Goal: Information Seeking & Learning: Learn about a topic

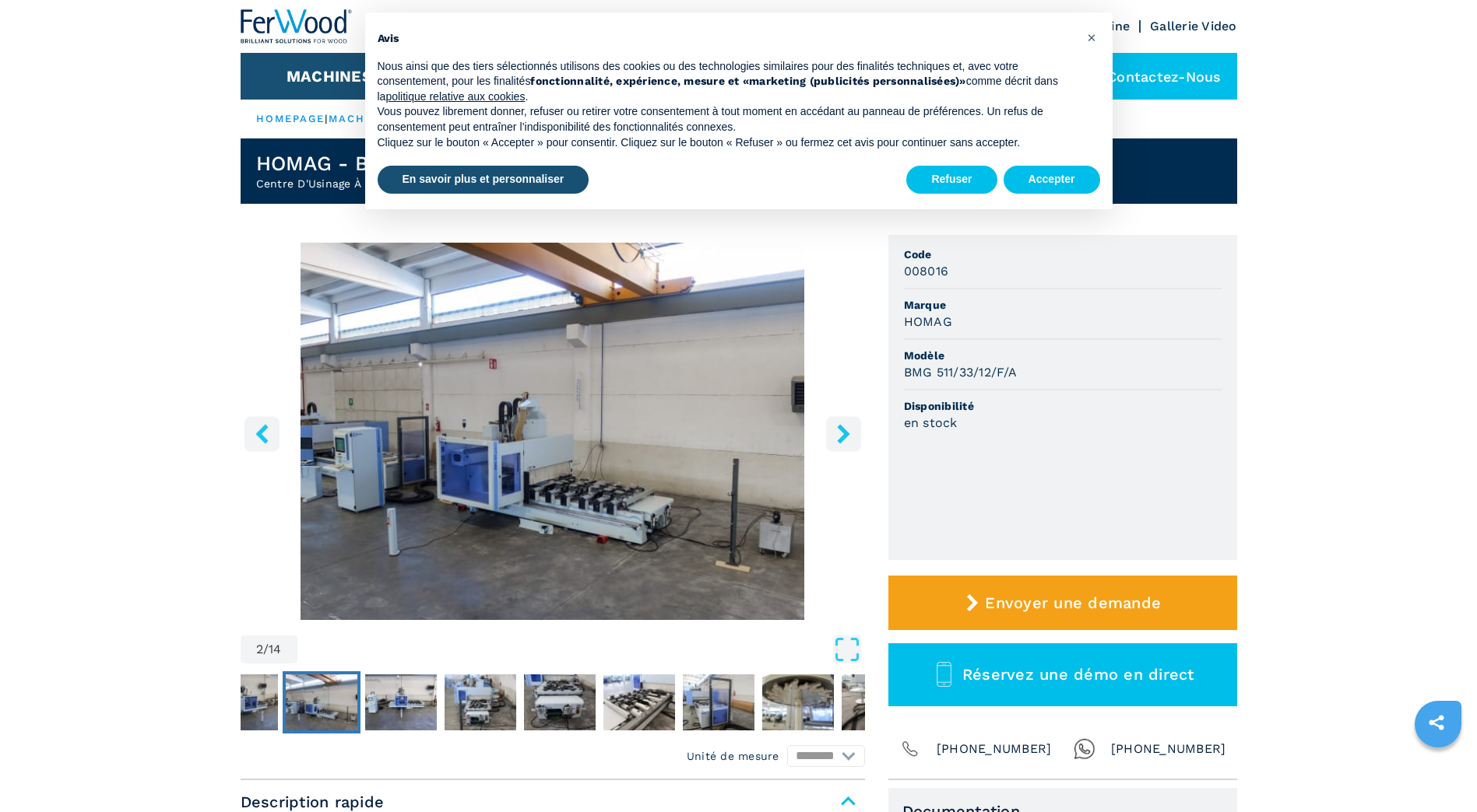
click at [843, 441] on icon "right-button" at bounding box center [843, 434] width 20 height 20
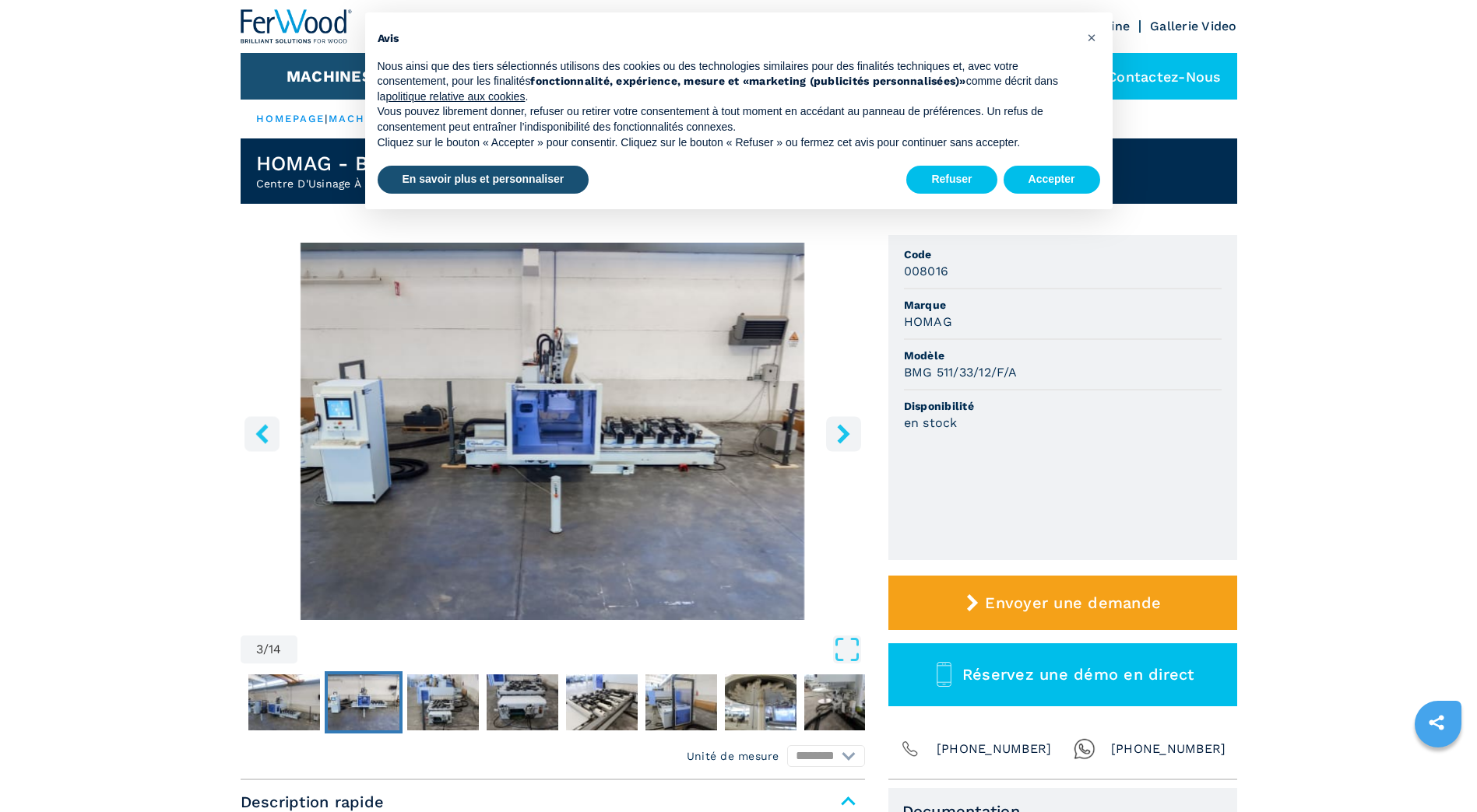
click at [843, 441] on icon "right-button" at bounding box center [843, 434] width 20 height 20
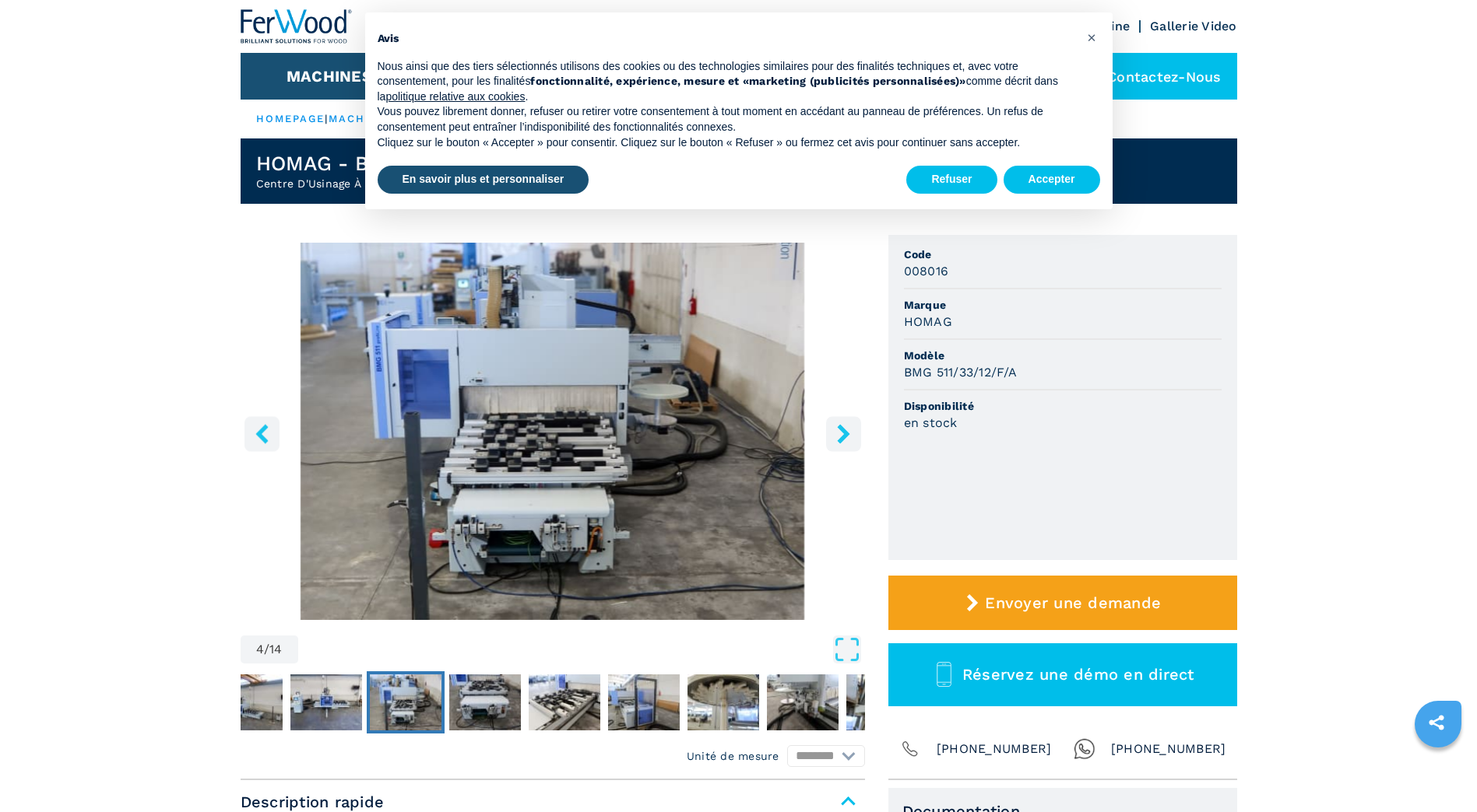
click at [843, 441] on icon "right-button" at bounding box center [843, 434] width 20 height 20
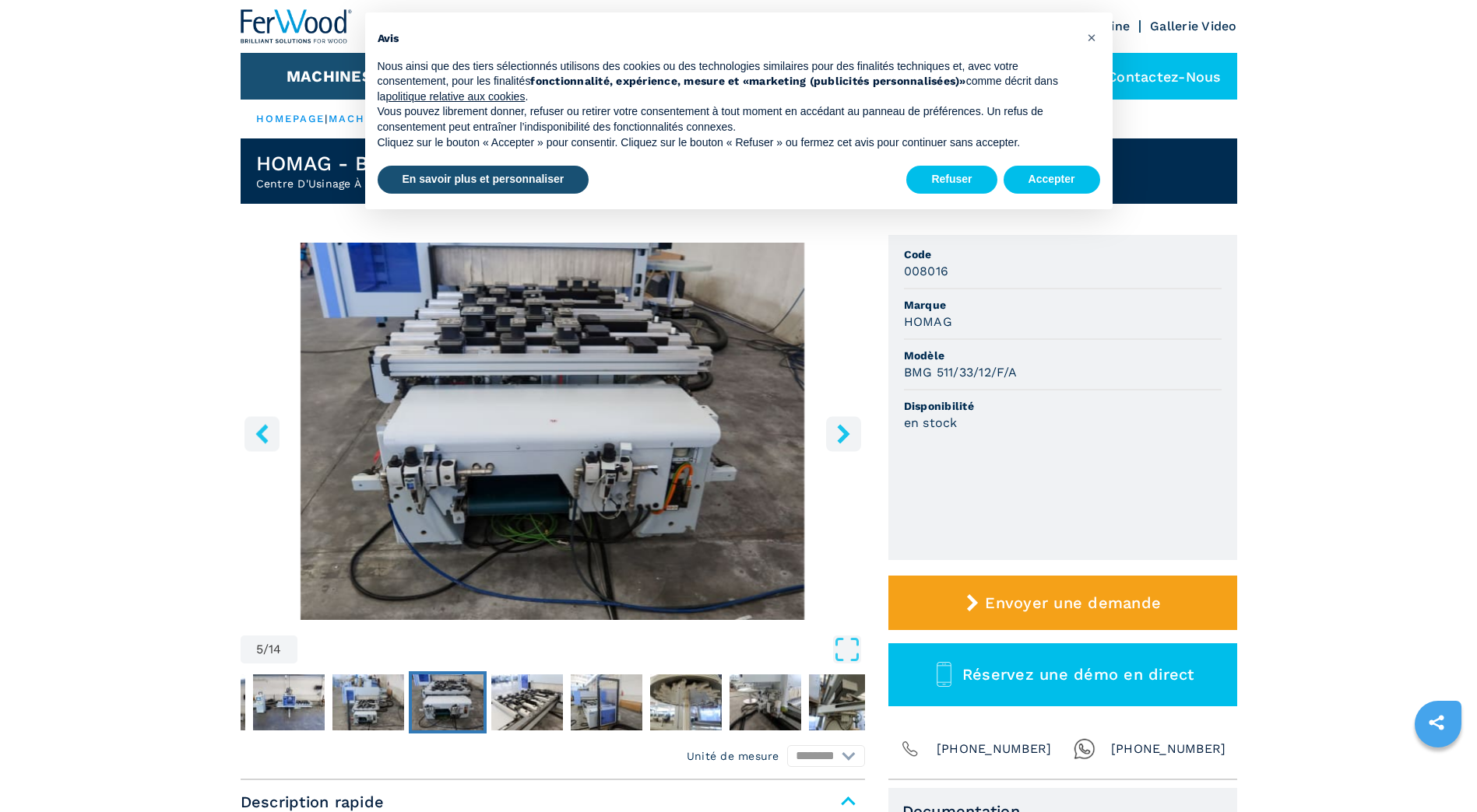
click at [843, 441] on icon "right-button" at bounding box center [843, 434] width 20 height 20
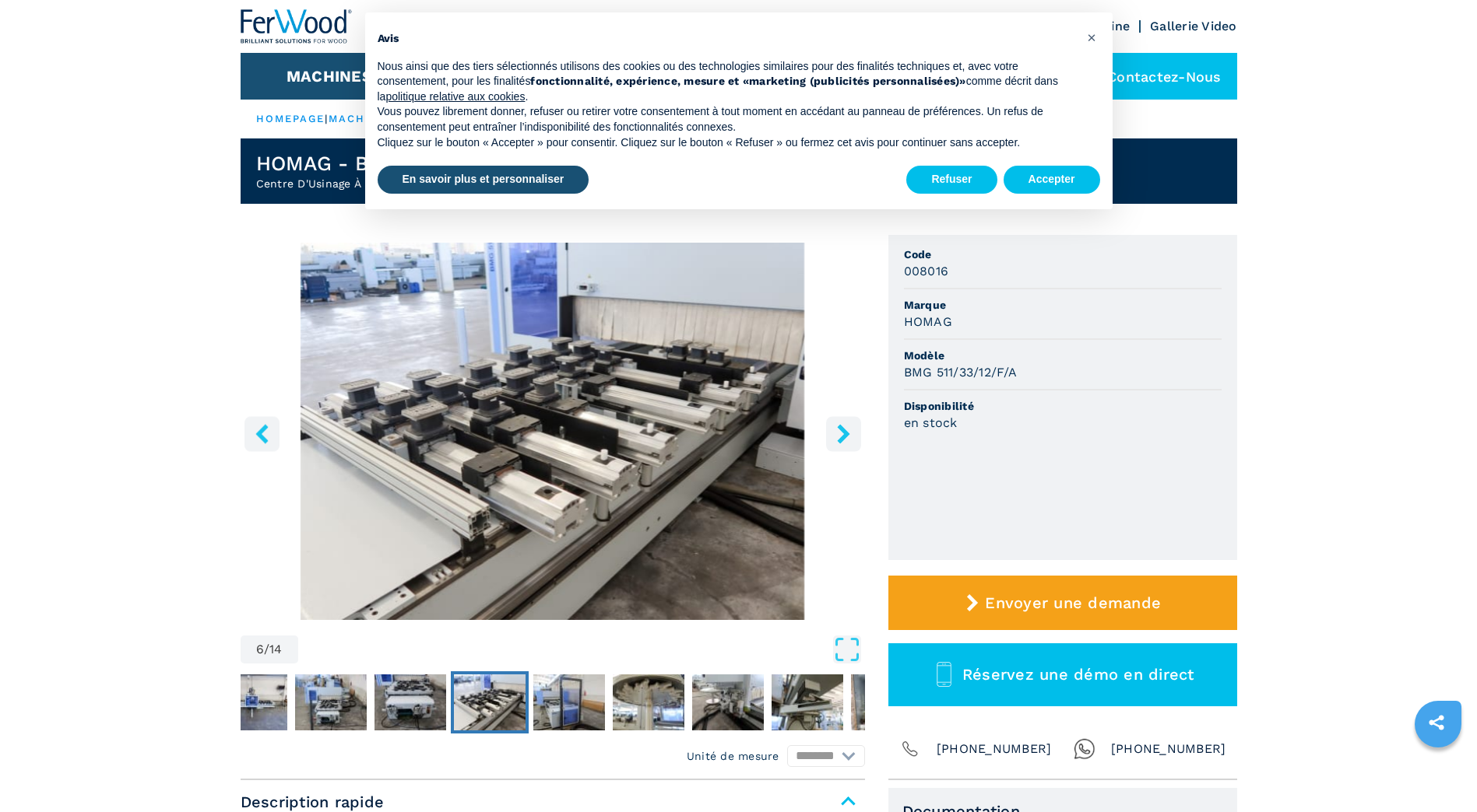
click at [843, 441] on icon "right-button" at bounding box center [843, 434] width 20 height 20
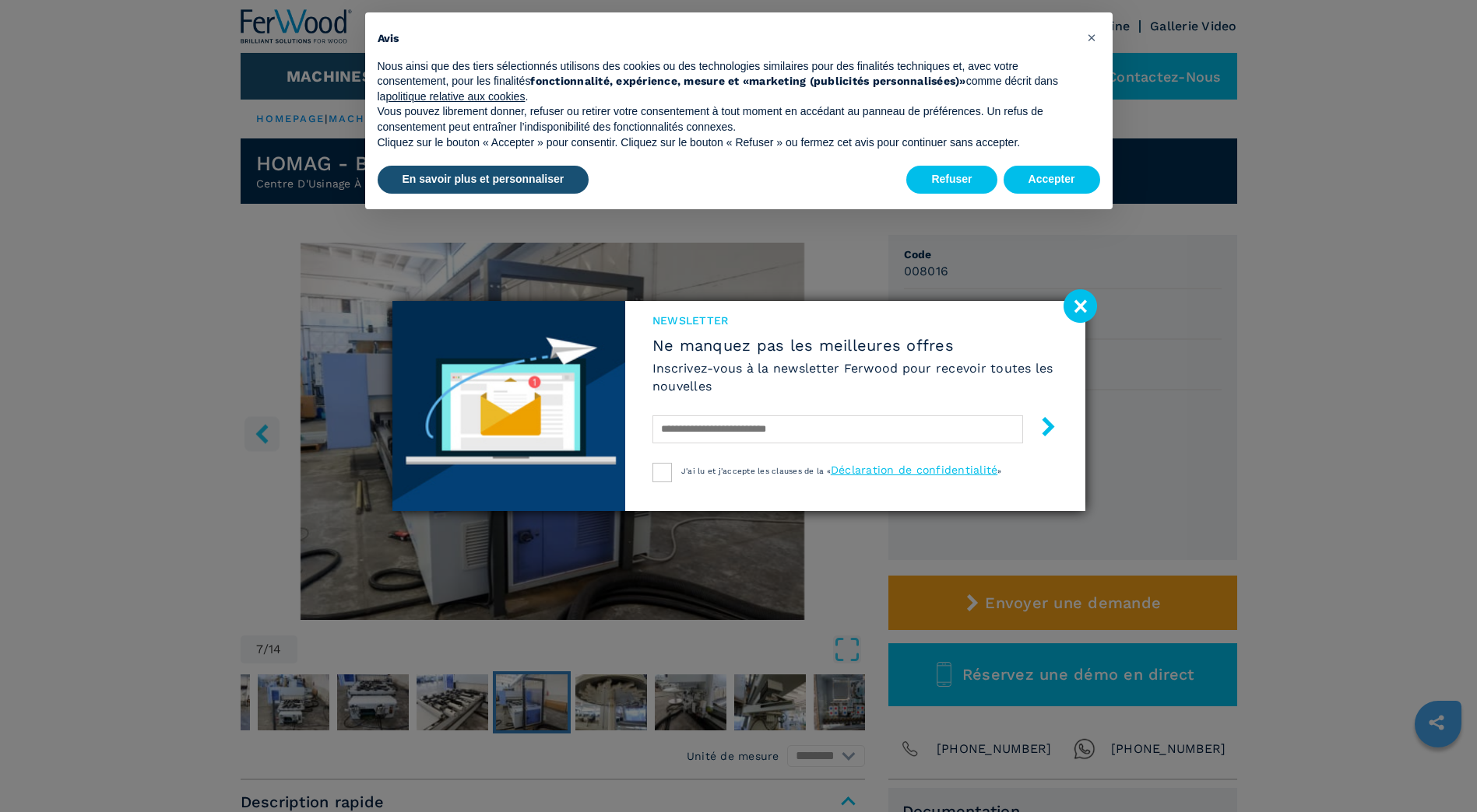
click at [843, 441] on form "J'ai lu et j'accepte les clauses de la « Déclaration de confidentialité »" at bounding box center [855, 447] width 406 height 72
click at [1071, 308] on image at bounding box center [1080, 305] width 33 height 33
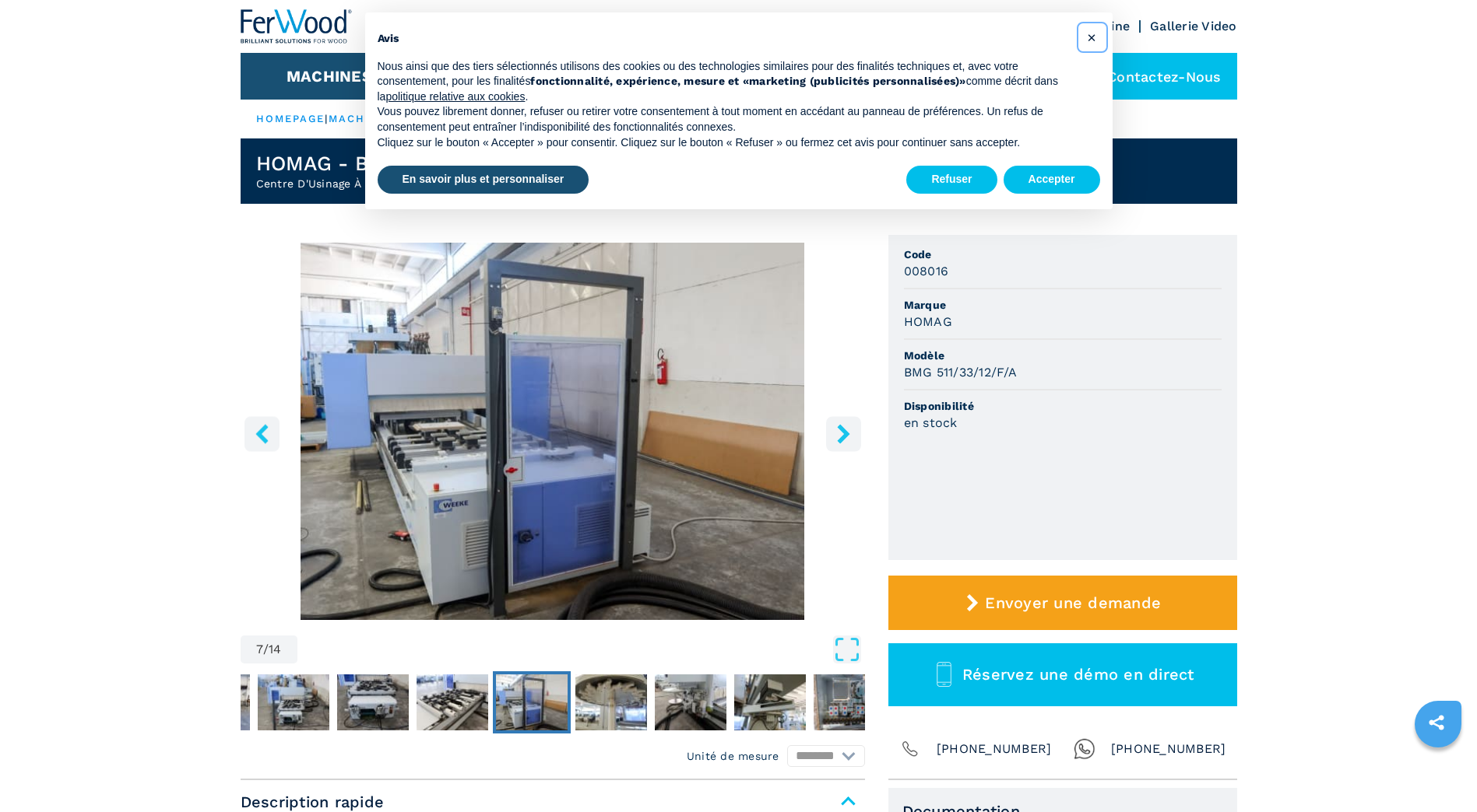
click at [1095, 32] on span "×" at bounding box center [1091, 38] width 9 height 19
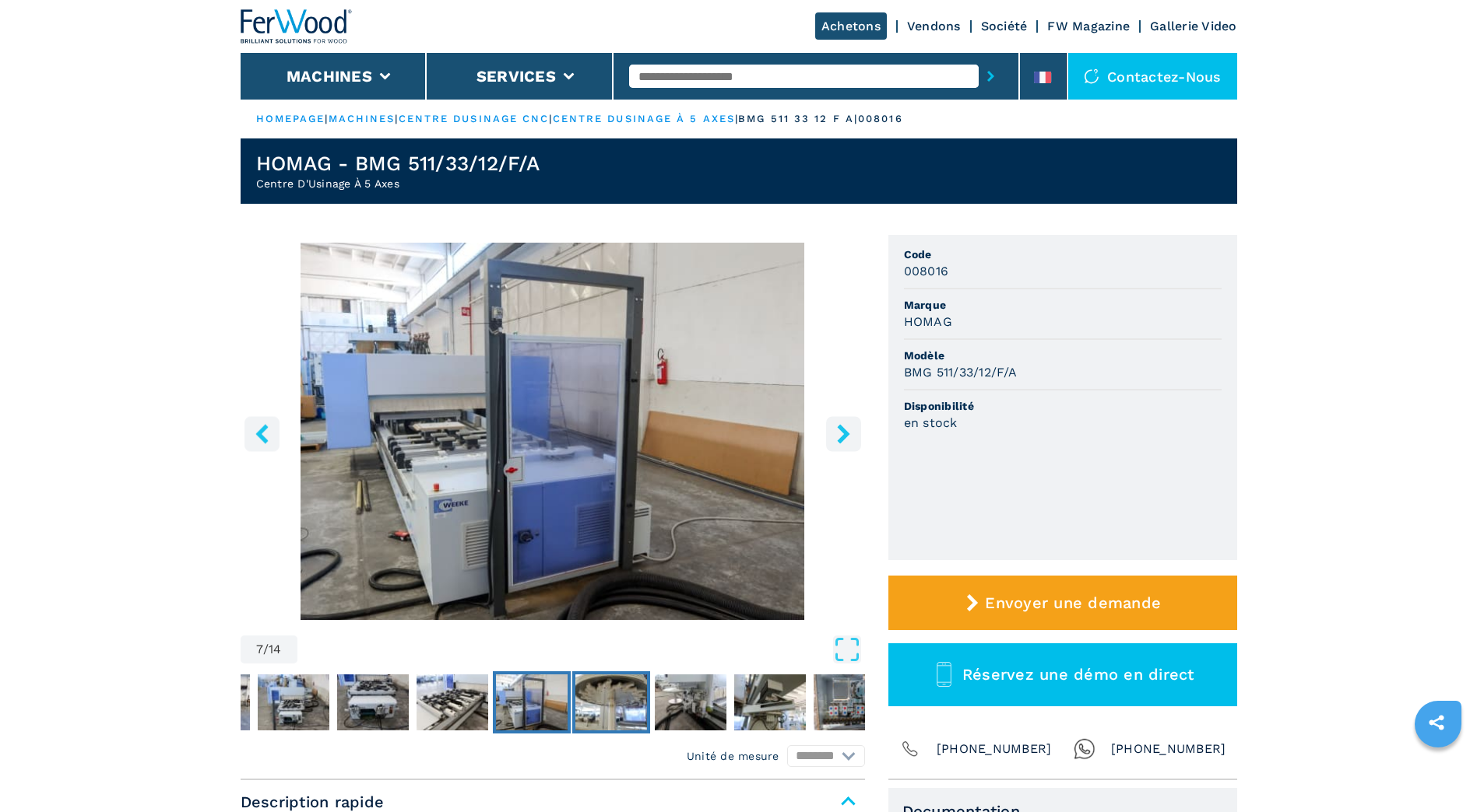
click at [645, 702] on img "Go to Slide 8" at bounding box center [611, 702] width 72 height 56
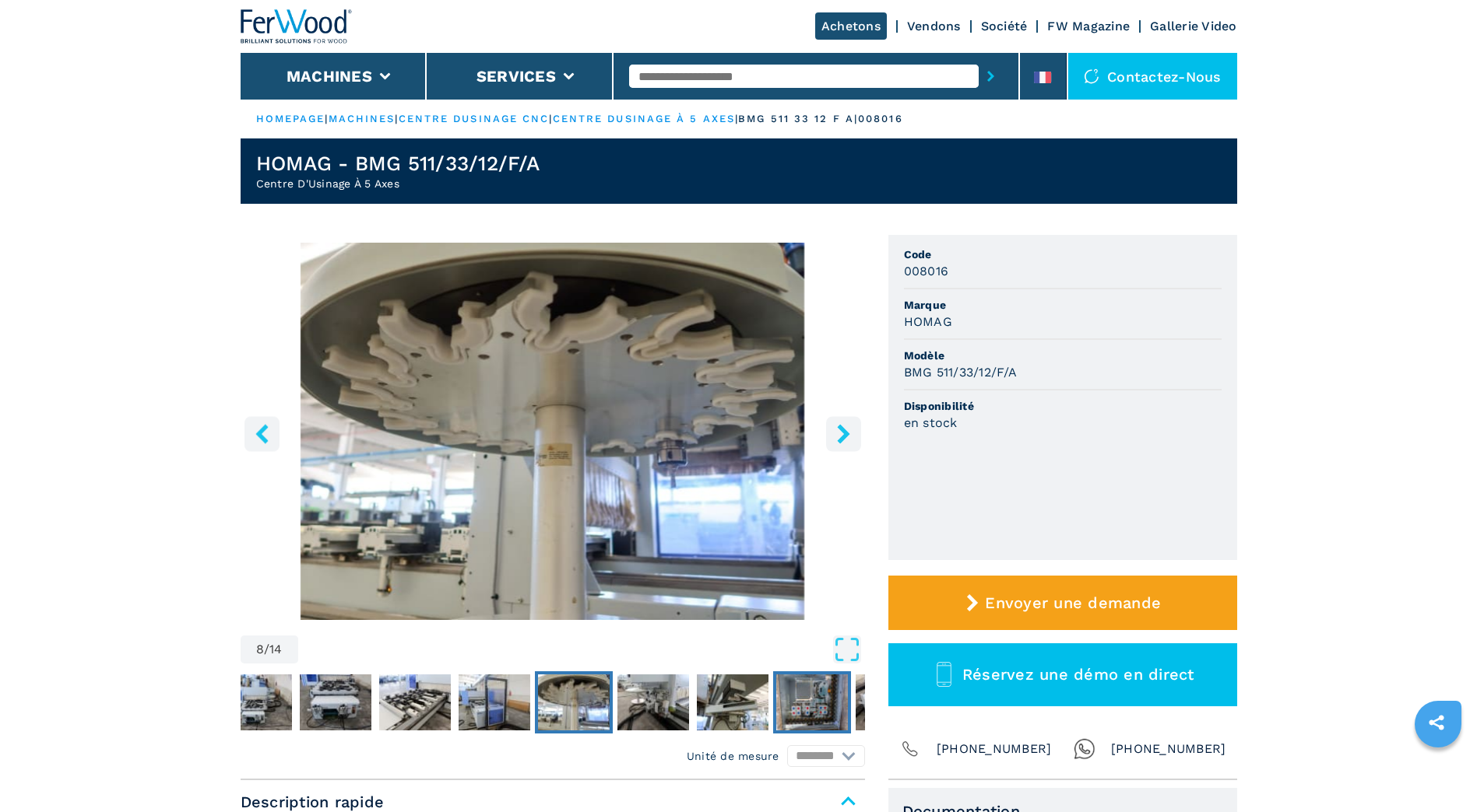
click at [795, 680] on img "Go to Slide 11" at bounding box center [812, 702] width 72 height 56
